Goal: Obtain resource: Download file/media

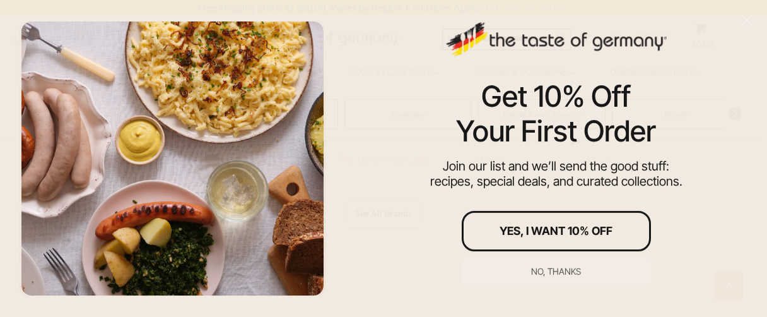
scroll to position [741, 0]
click at [558, 267] on div "No, thanks" at bounding box center [556, 271] width 50 height 9
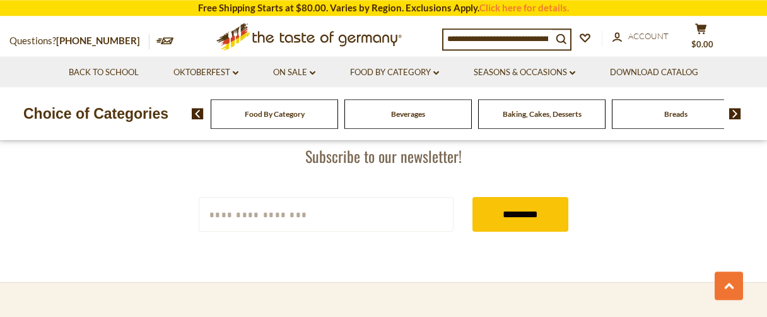
scroll to position [2218, 0]
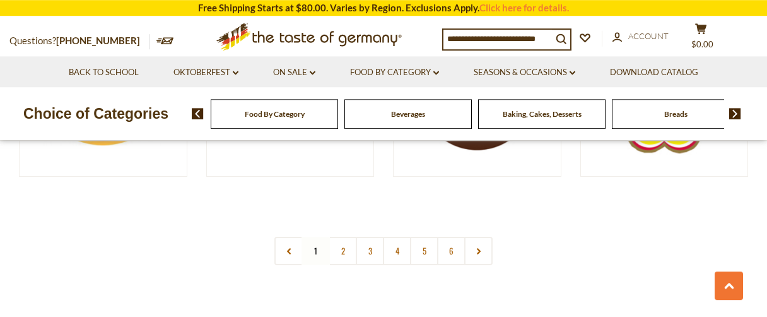
scroll to position [2374, 0]
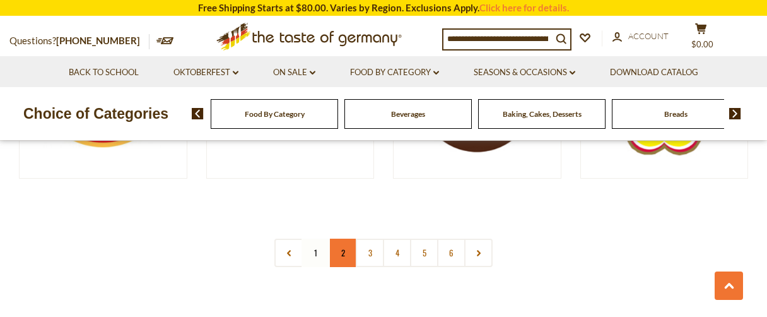
click at [351, 239] on link "2" at bounding box center [343, 253] width 28 height 28
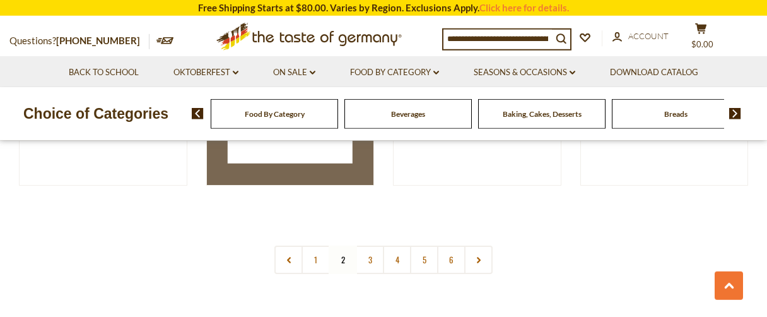
scroll to position [2374, 0]
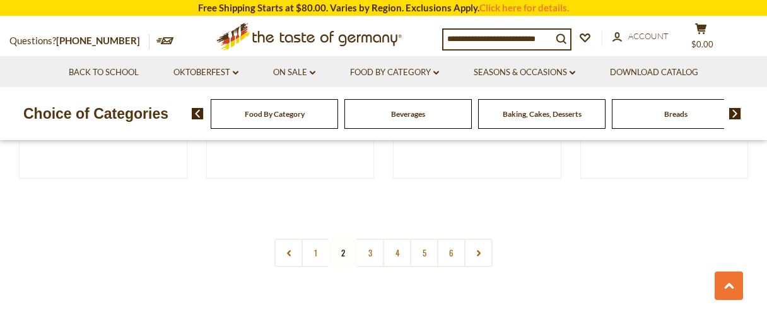
click at [733, 109] on img at bounding box center [736, 113] width 12 height 11
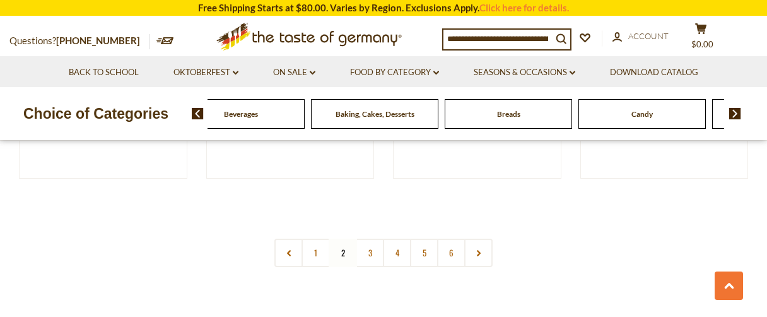
click at [733, 109] on img at bounding box center [736, 113] width 12 height 11
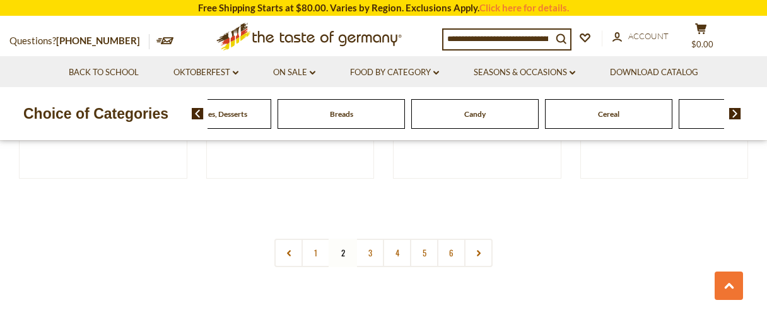
click at [733, 109] on img at bounding box center [736, 113] width 12 height 11
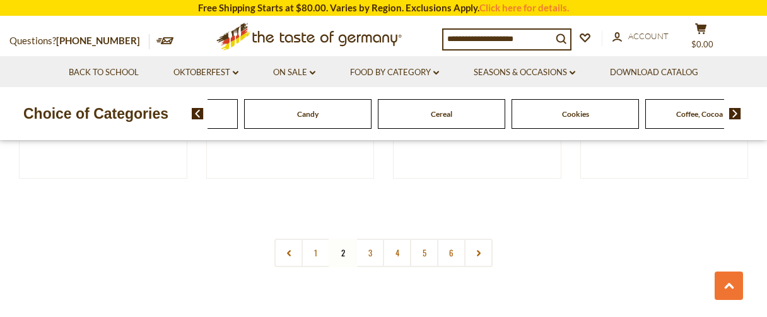
click at [733, 109] on img at bounding box center [736, 113] width 12 height 11
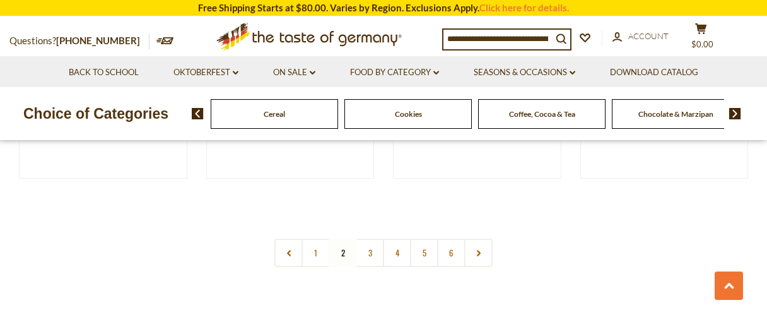
click at [733, 109] on img at bounding box center [736, 113] width 12 height 11
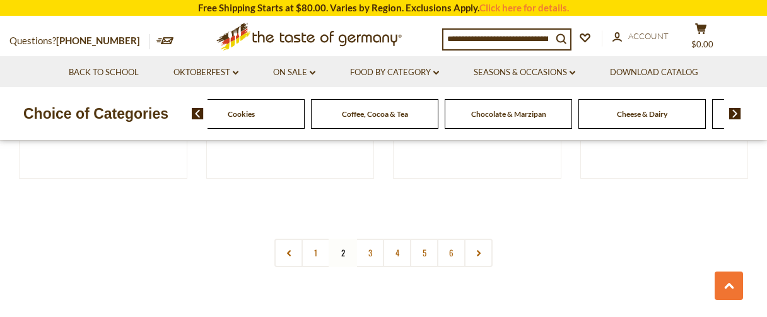
click at [733, 109] on img at bounding box center [736, 113] width 12 height 11
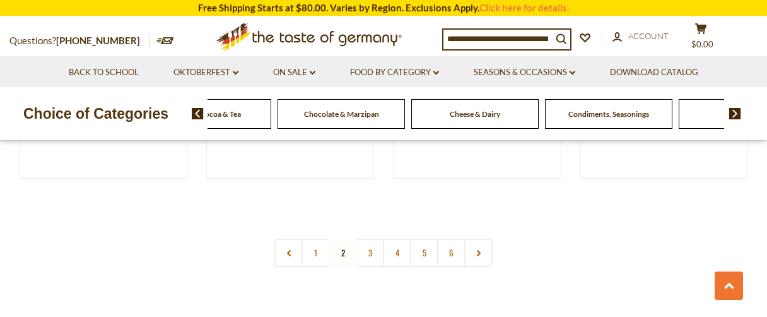
click at [733, 109] on img at bounding box center [736, 113] width 12 height 11
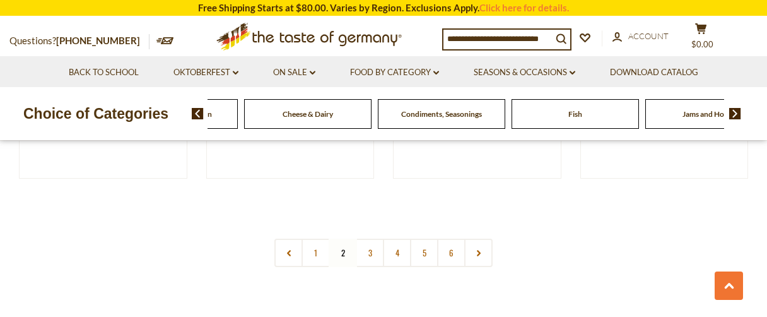
click at [733, 109] on img at bounding box center [736, 113] width 12 height 11
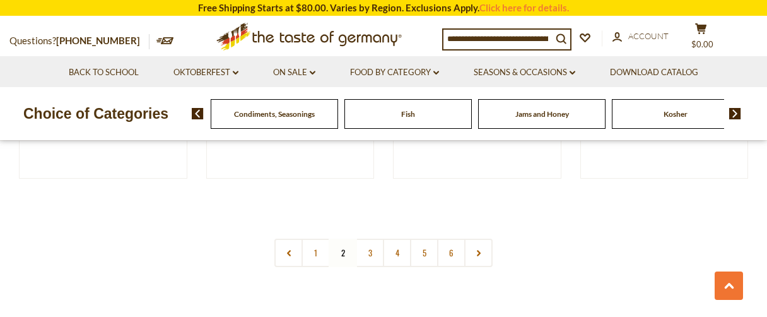
click at [733, 109] on img at bounding box center [736, 113] width 12 height 11
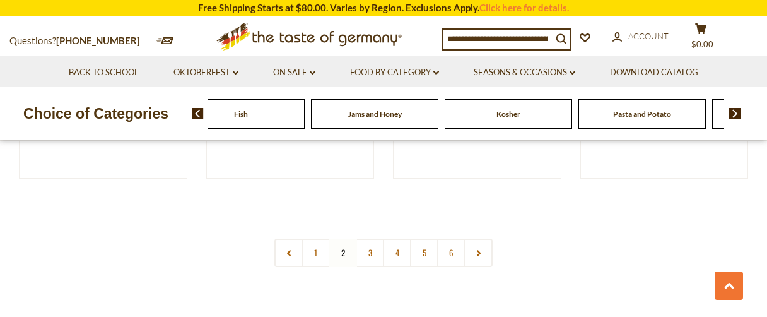
click at [733, 109] on img at bounding box center [736, 113] width 12 height 11
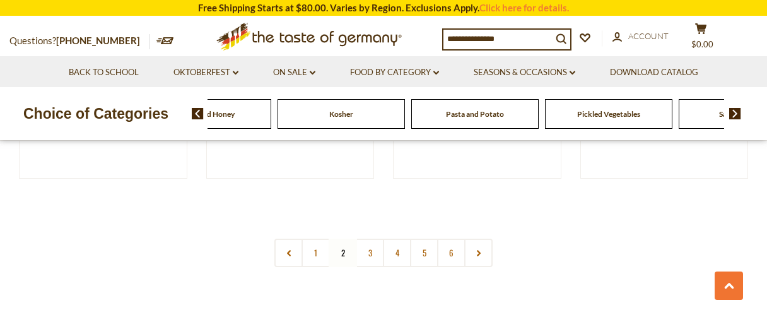
click at [589, 109] on span "Pickled Vegetables" at bounding box center [608, 113] width 63 height 9
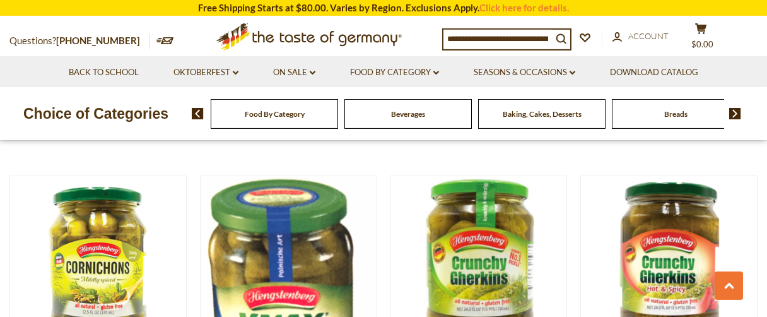
scroll to position [2743, 0]
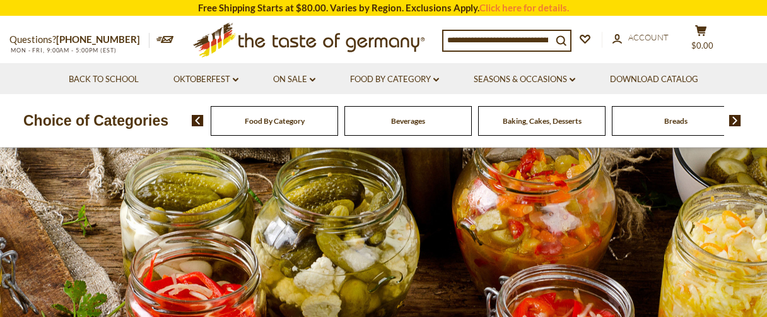
click at [735, 117] on img at bounding box center [736, 120] width 12 height 11
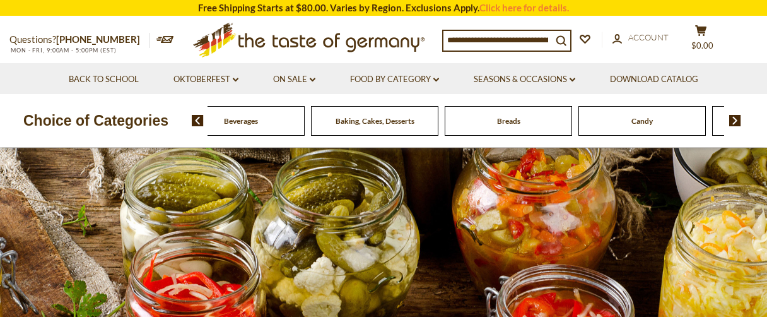
click at [735, 117] on img at bounding box center [736, 120] width 12 height 11
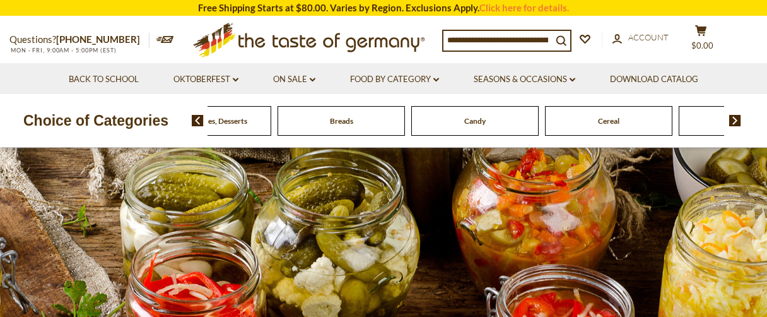
click at [735, 117] on img at bounding box center [736, 120] width 12 height 11
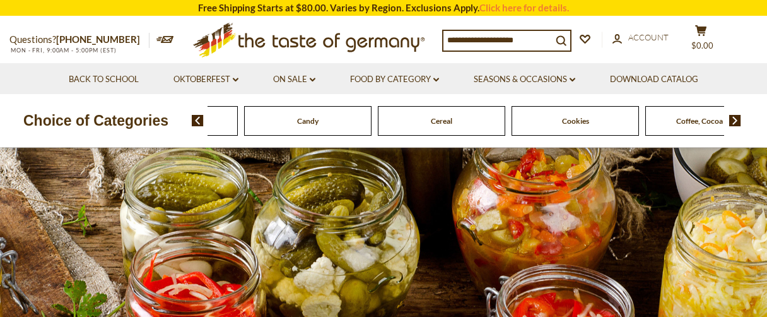
click at [735, 117] on img at bounding box center [736, 120] width 12 height 11
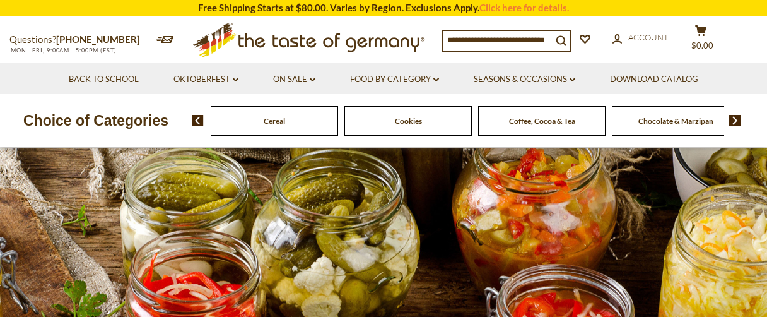
click at [735, 117] on img at bounding box center [736, 120] width 12 height 11
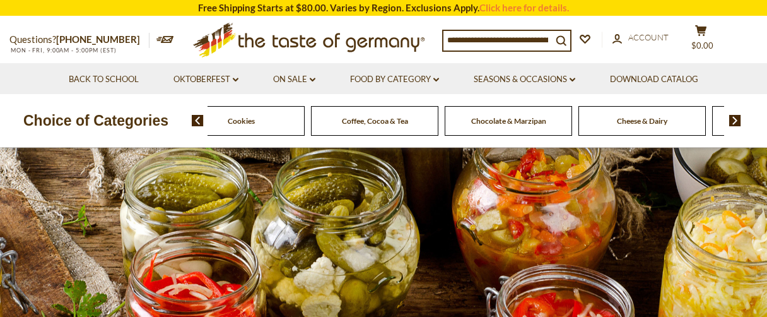
click at [735, 117] on img at bounding box center [736, 120] width 12 height 11
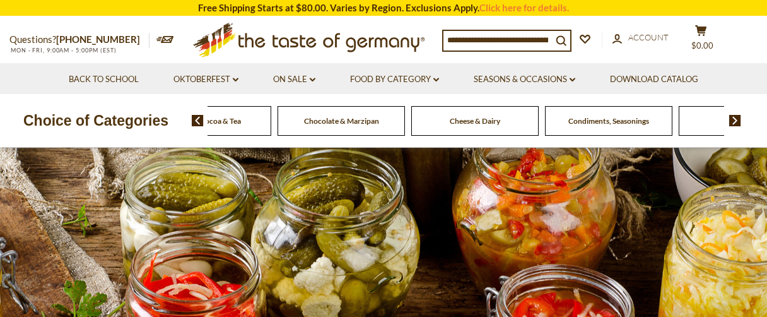
click at [735, 117] on img at bounding box center [736, 120] width 12 height 11
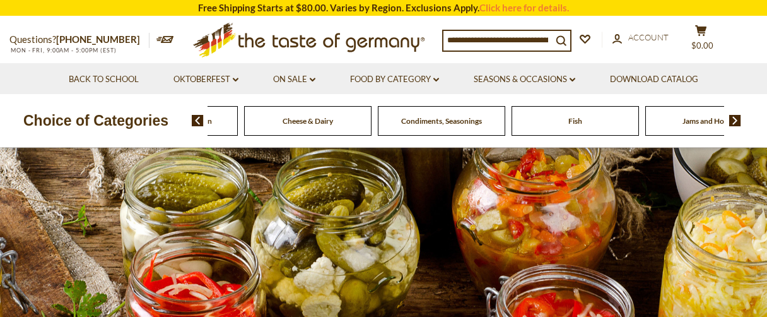
click at [735, 117] on img at bounding box center [736, 120] width 12 height 11
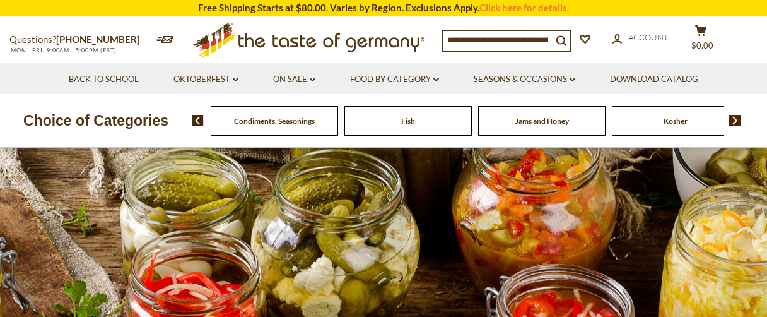
click at [735, 117] on img at bounding box center [736, 120] width 12 height 11
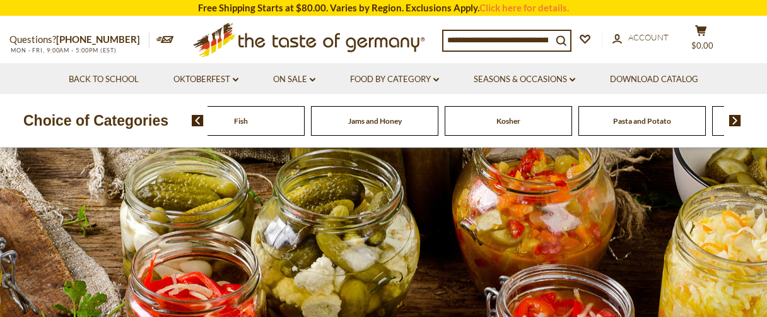
click at [735, 117] on img at bounding box center [736, 120] width 12 height 11
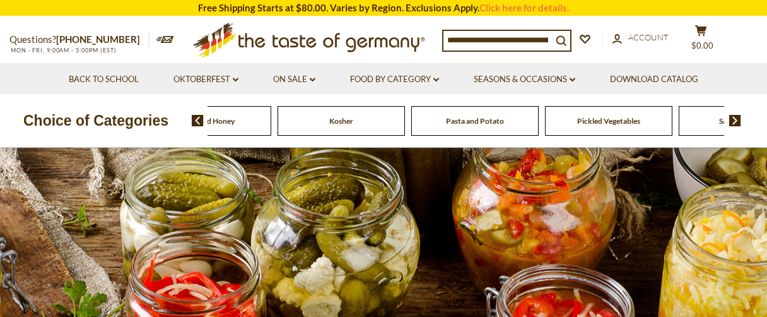
click at [735, 117] on img at bounding box center [736, 120] width 12 height 11
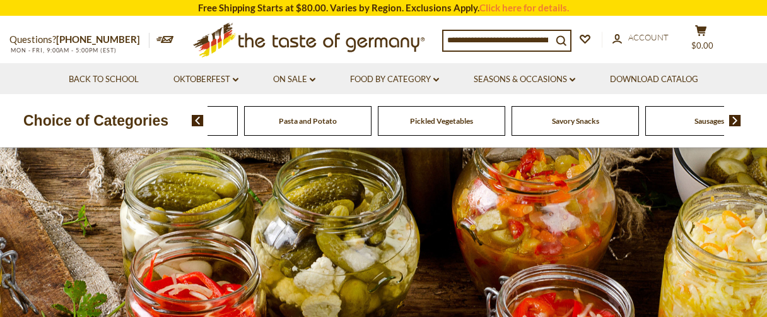
click at [735, 117] on img at bounding box center [736, 120] width 12 height 11
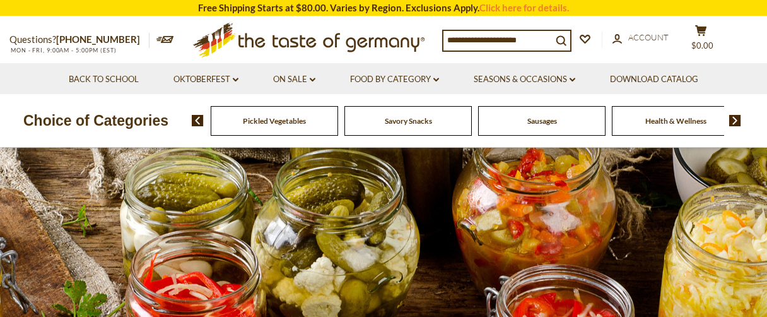
click at [735, 117] on img at bounding box center [736, 120] width 12 height 11
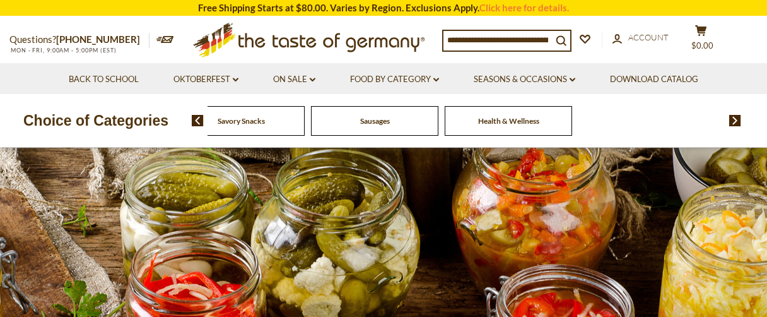
click at [502, 121] on span "Health & Wellness" at bounding box center [508, 120] width 61 height 9
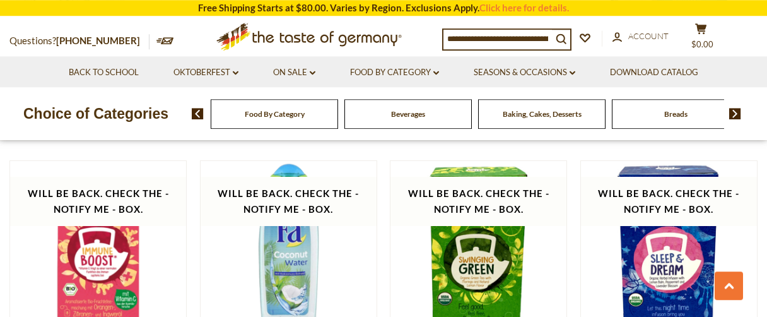
scroll to position [2796, 0]
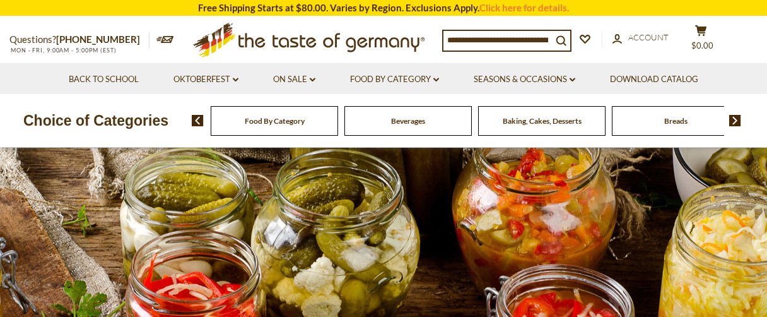
scroll to position [2743, 0]
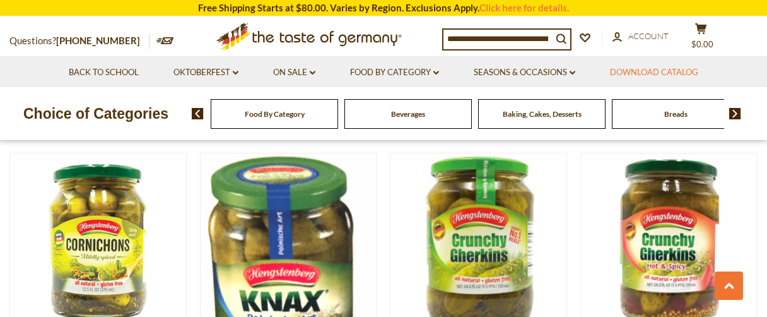
click at [644, 70] on link "Download Catalog" at bounding box center [654, 73] width 88 height 14
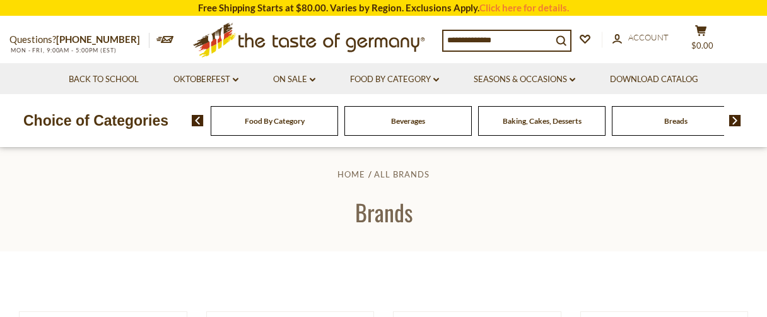
scroll to position [2374, 0]
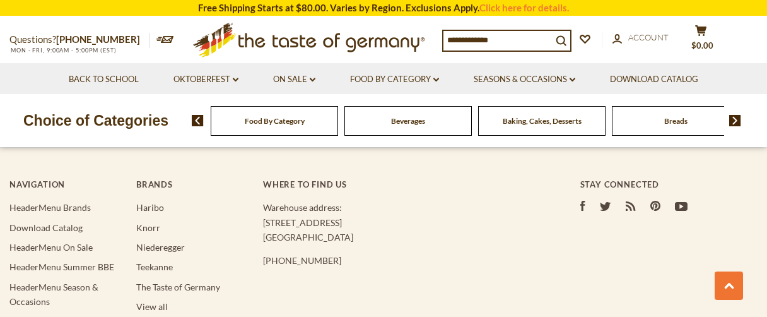
scroll to position [2331, 0]
